Goal: Check status: Check status

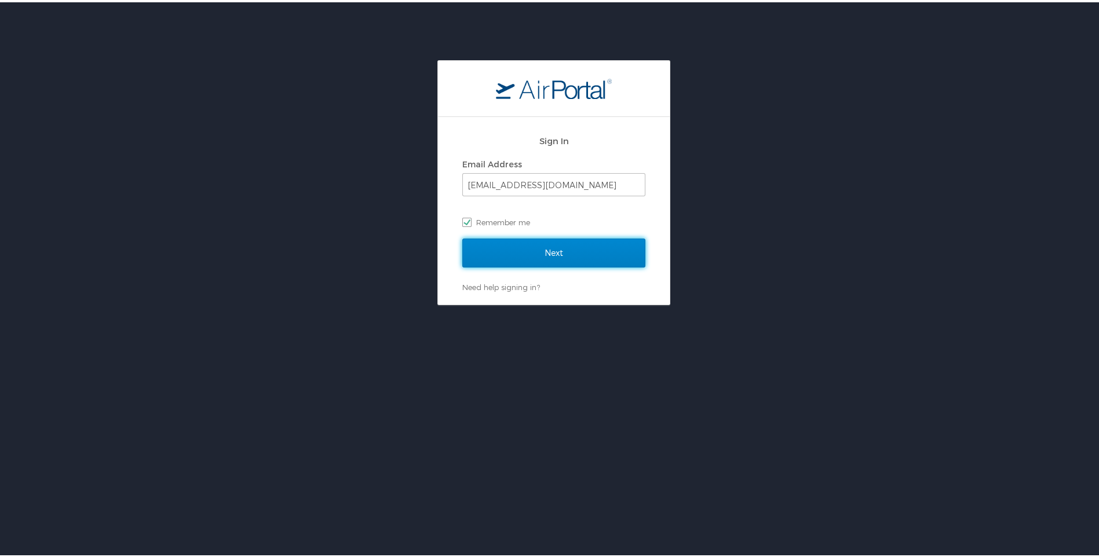
click at [520, 247] on input "Next" at bounding box center [553, 250] width 183 height 29
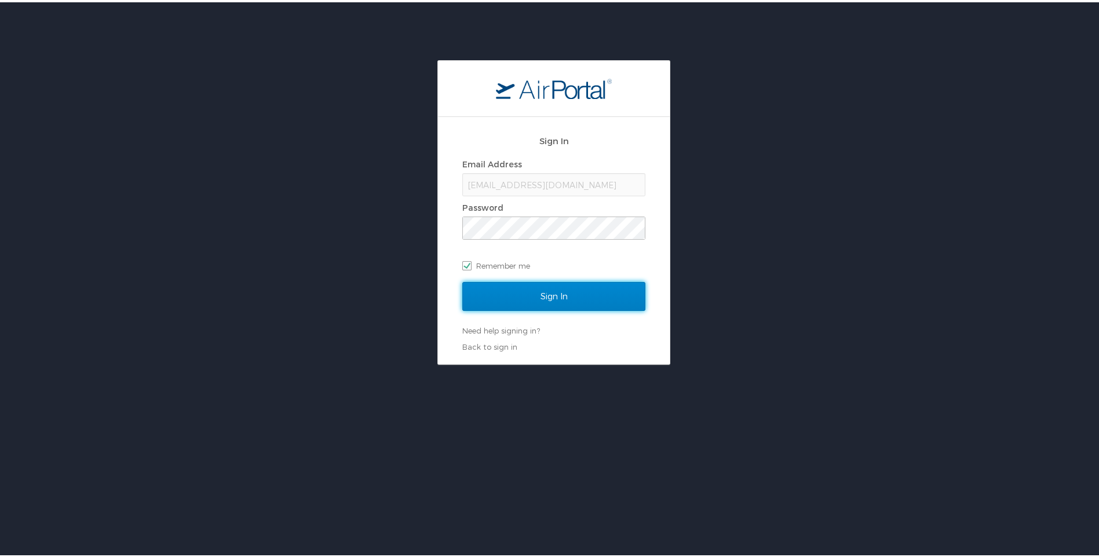
click at [560, 304] on input "Sign In" at bounding box center [553, 294] width 183 height 29
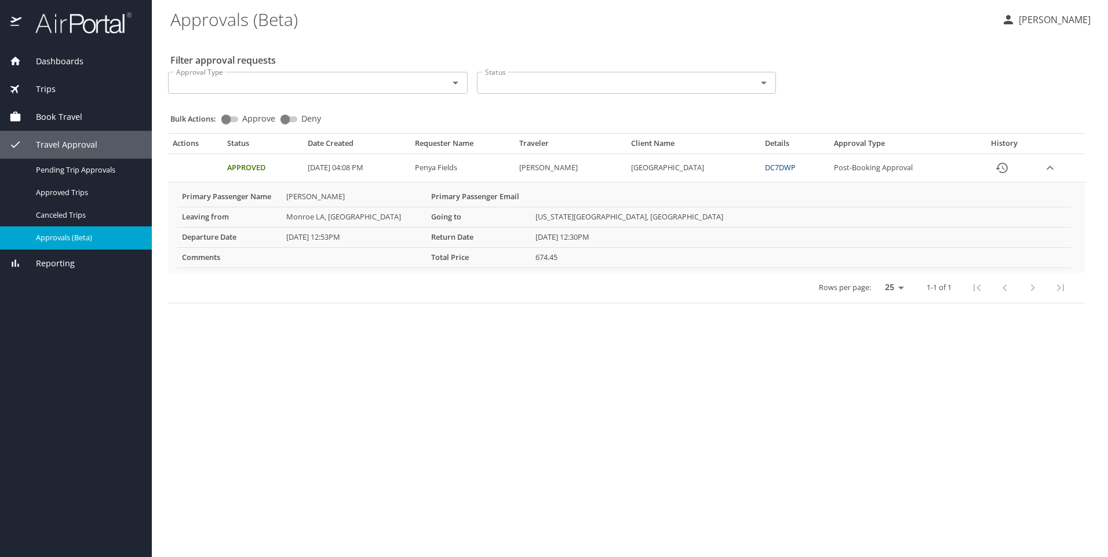
click at [67, 115] on span "Book Travel" at bounding box center [51, 117] width 61 height 13
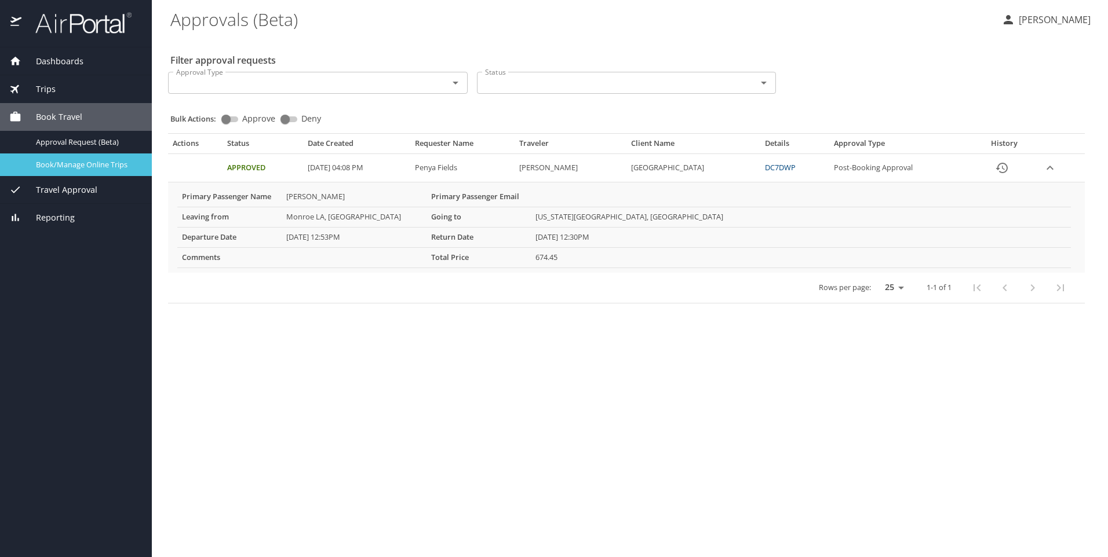
click at [82, 168] on span "Book/Manage Online Trips" at bounding box center [87, 164] width 102 height 11
click at [79, 189] on span "Travel Approval" at bounding box center [59, 190] width 76 height 13
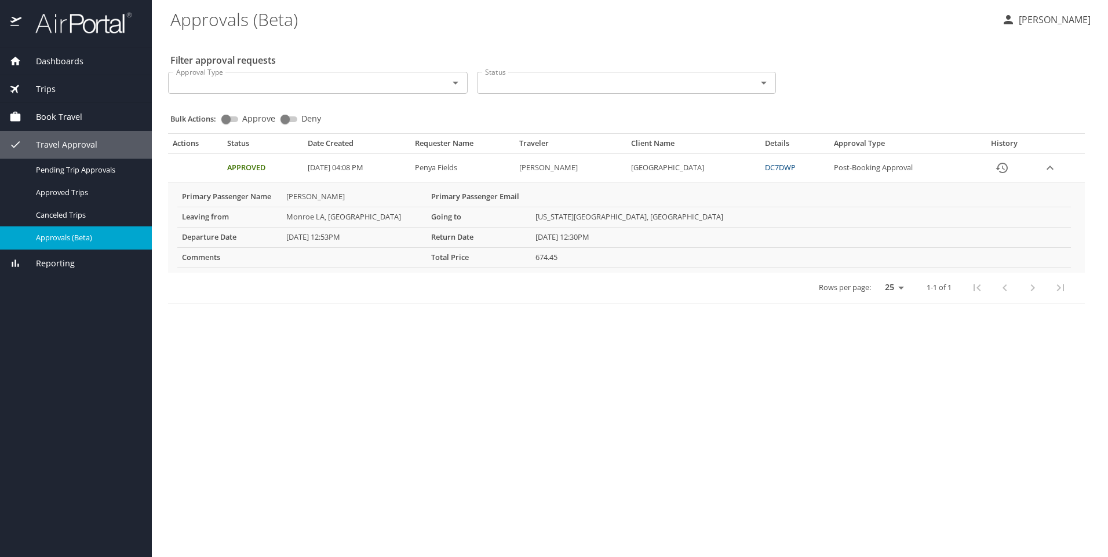
click at [83, 236] on span "Approvals (Beta)" at bounding box center [87, 237] width 102 height 11
click at [94, 198] on span "Approved Trips" at bounding box center [87, 192] width 102 height 11
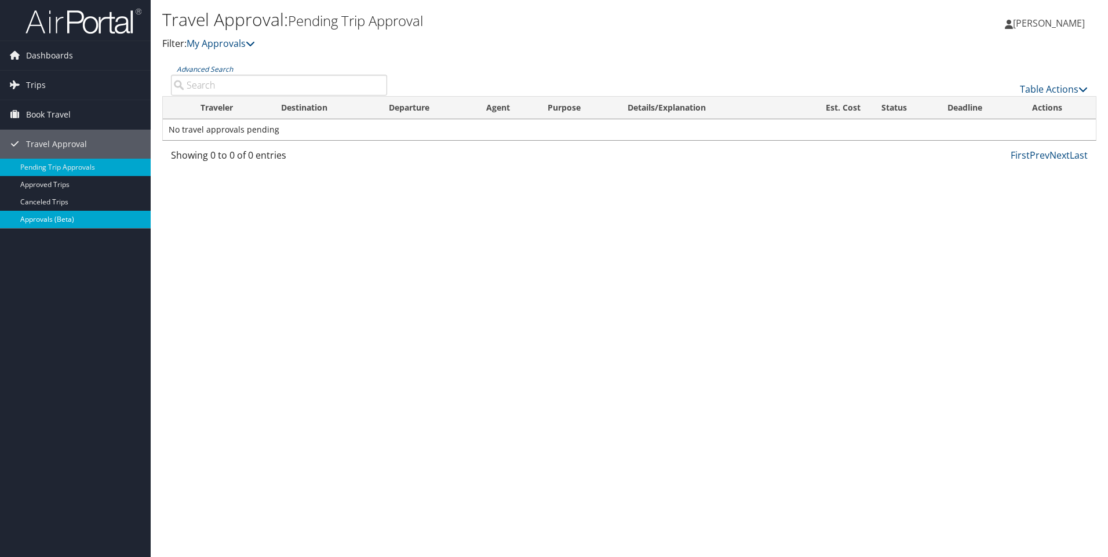
click at [35, 222] on link "Approvals (Beta)" at bounding box center [75, 219] width 151 height 17
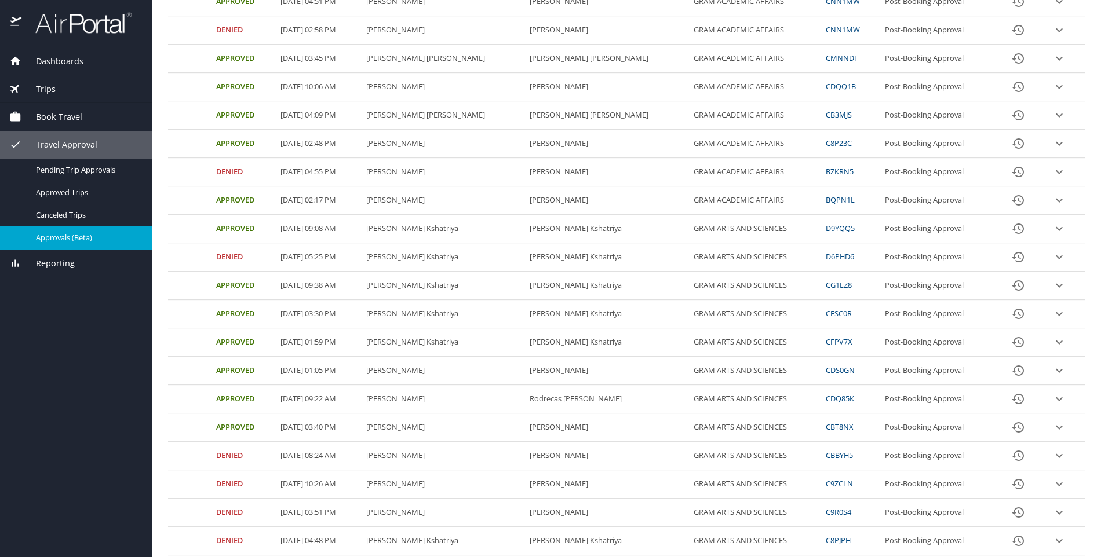
scroll to position [342, 0]
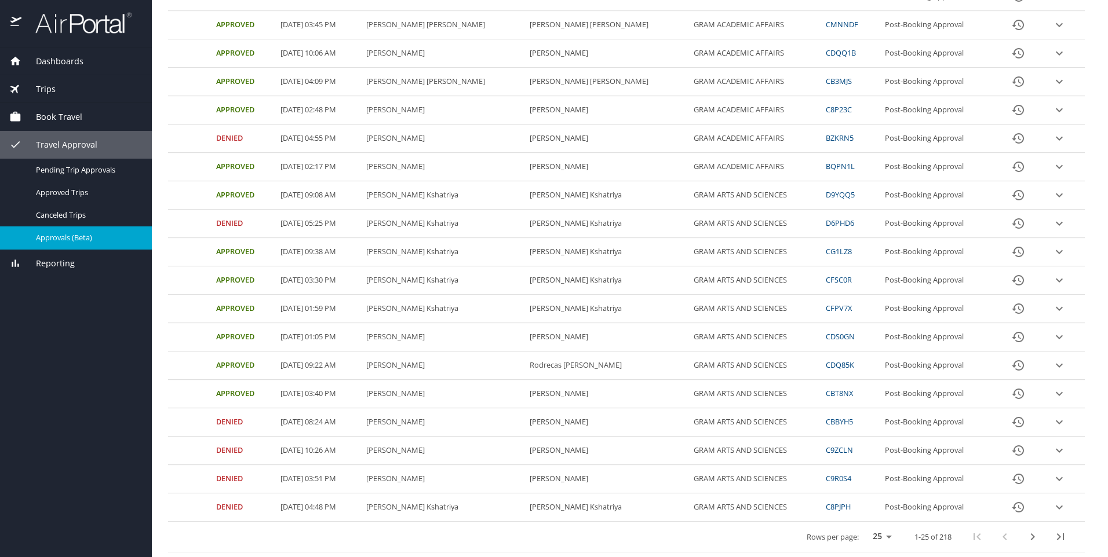
click at [1029, 538] on icon "next page" at bounding box center [1033, 537] width 14 height 14
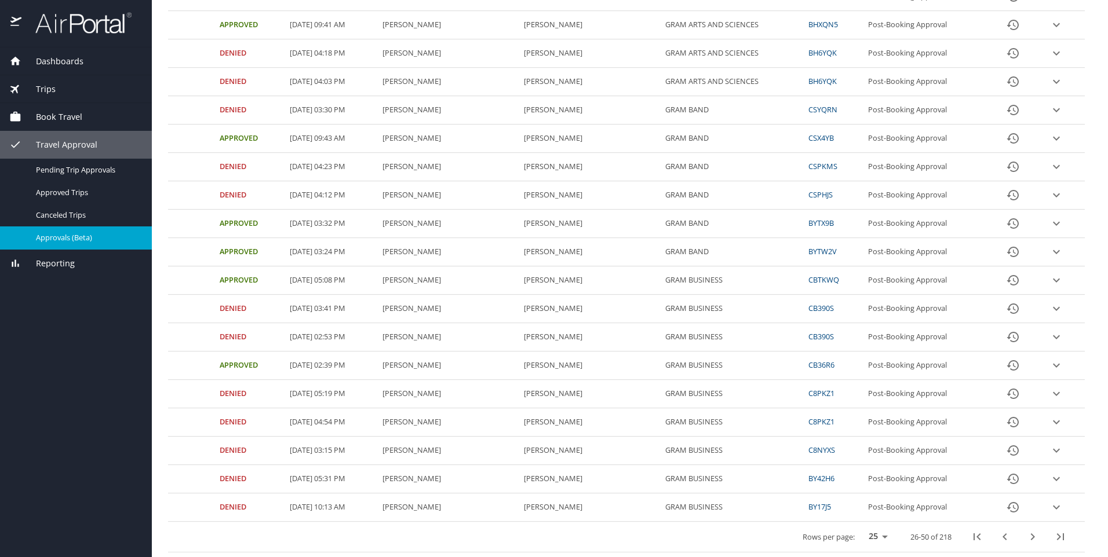
click at [1026, 533] on icon "next page" at bounding box center [1033, 537] width 14 height 14
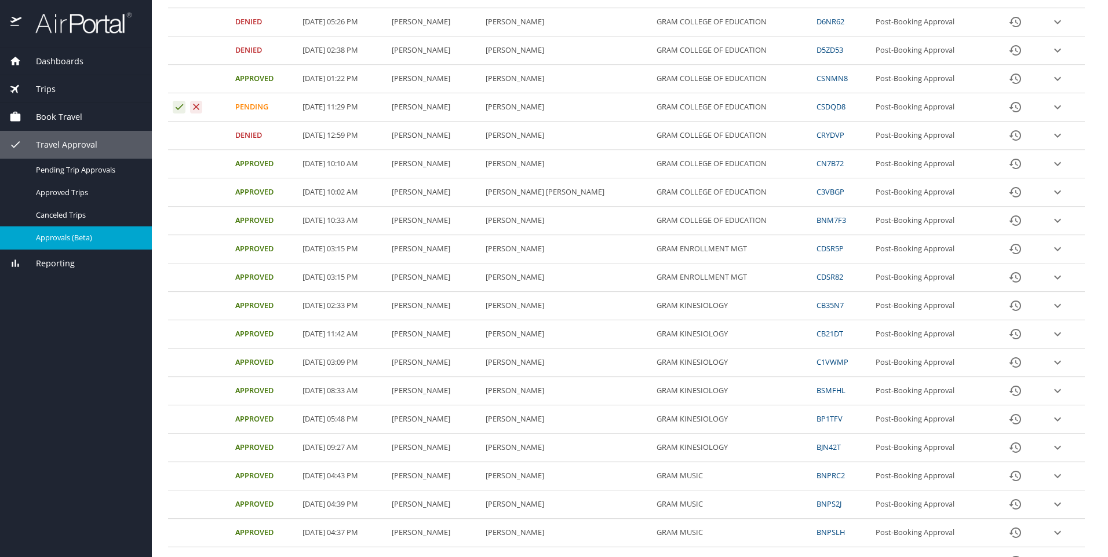
scroll to position [110, 0]
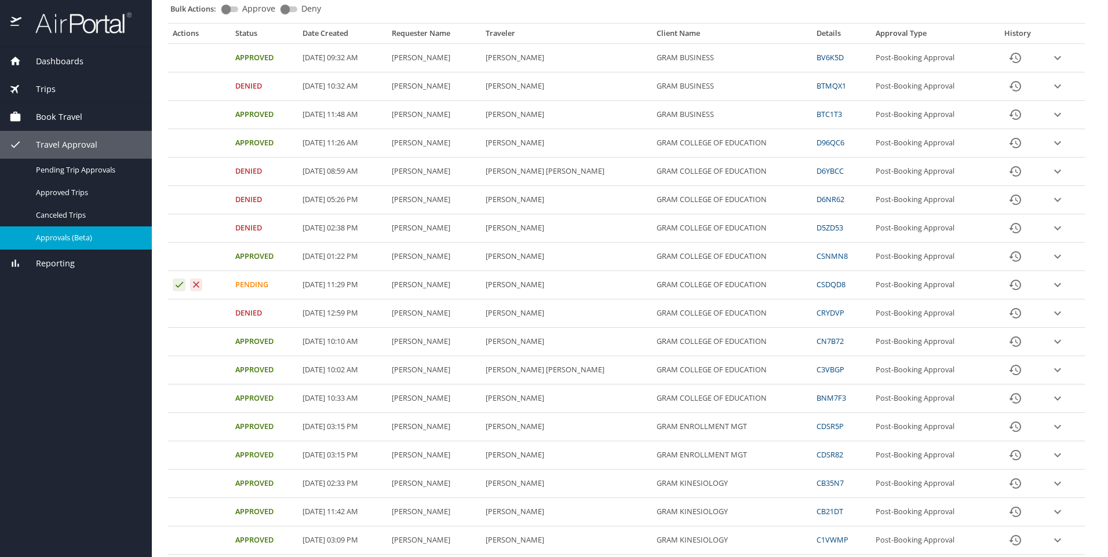
click at [1054, 143] on icon "expand row" at bounding box center [1057, 143] width 7 height 4
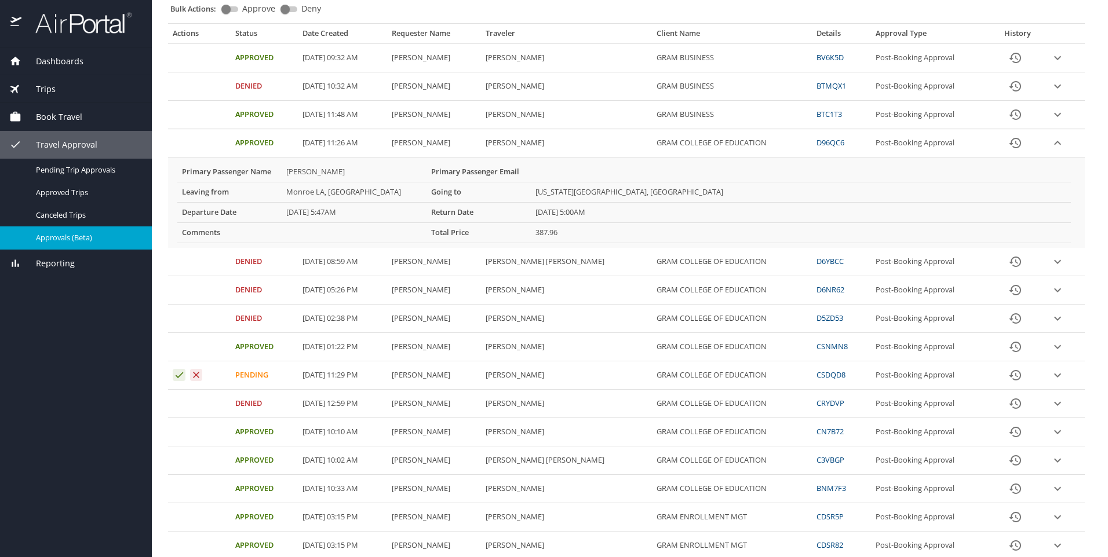
drag, startPoint x: 834, startPoint y: 142, endPoint x: 775, endPoint y: 188, distance: 74.8
click at [764, 197] on States "[US_STATE][GEOGRAPHIC_DATA], [GEOGRAPHIC_DATA]" at bounding box center [801, 192] width 540 height 20
drag, startPoint x: 808, startPoint y: 143, endPoint x: 847, endPoint y: 143, distance: 38.8
click at [847, 143] on tr "Approved [DATE] 11:26 AM [PERSON_NAME] [PERSON_NAME] GRAM COLLEGE OF EDUCATION …" at bounding box center [626, 143] width 917 height 28
copy tr "D96QC6"
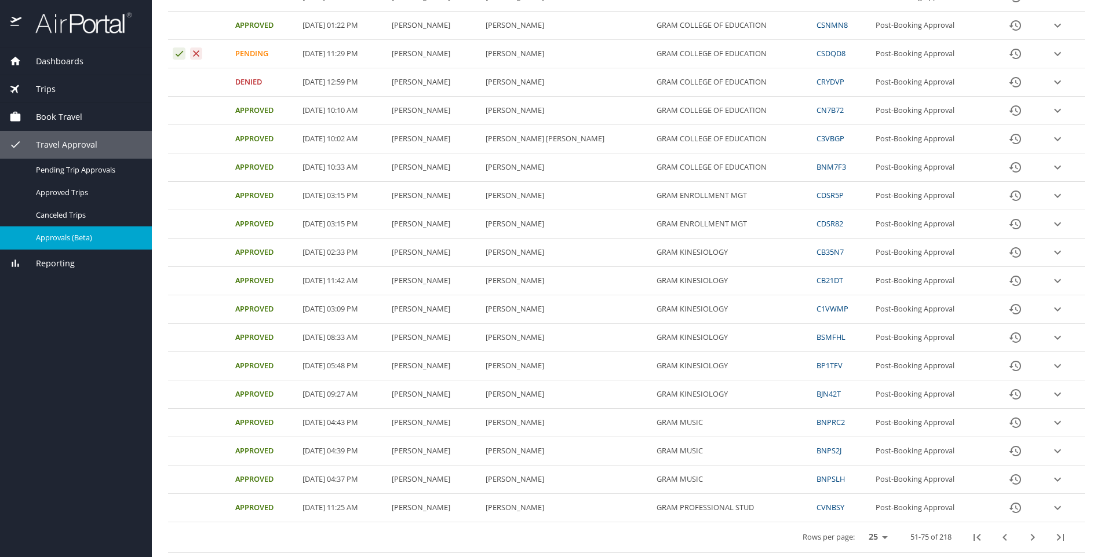
scroll to position [432, 0]
click at [1026, 536] on icon "next page" at bounding box center [1033, 537] width 14 height 14
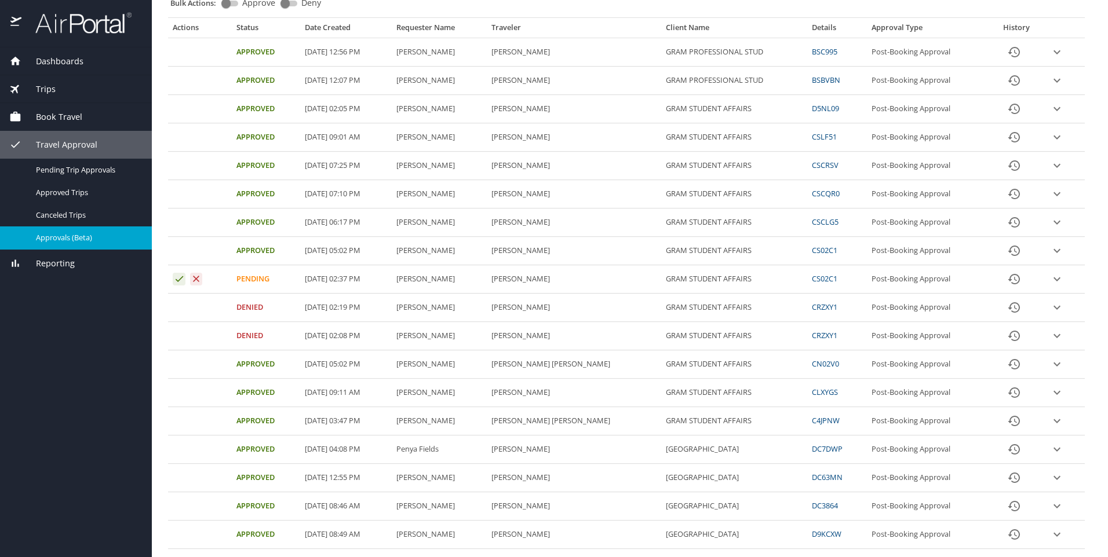
scroll to position [342, 0]
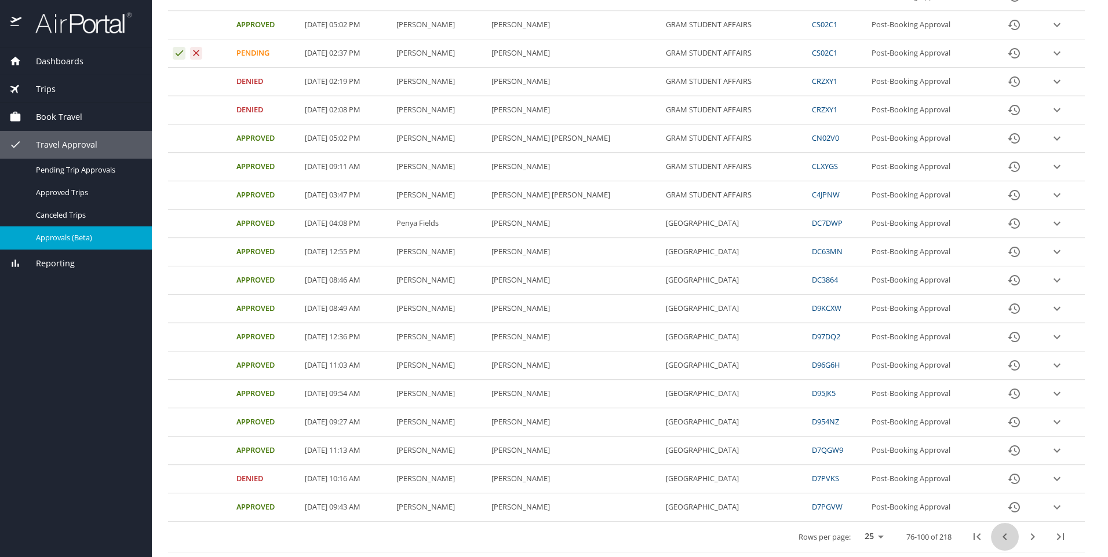
click at [999, 534] on icon "previous page" at bounding box center [1005, 537] width 14 height 14
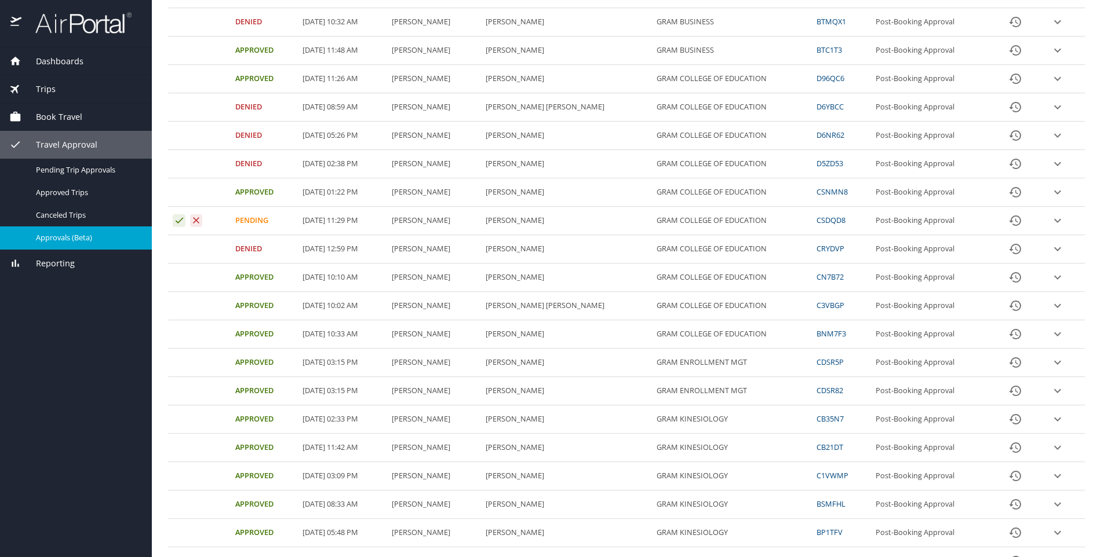
scroll to position [0, 0]
